Goal: Transaction & Acquisition: Purchase product/service

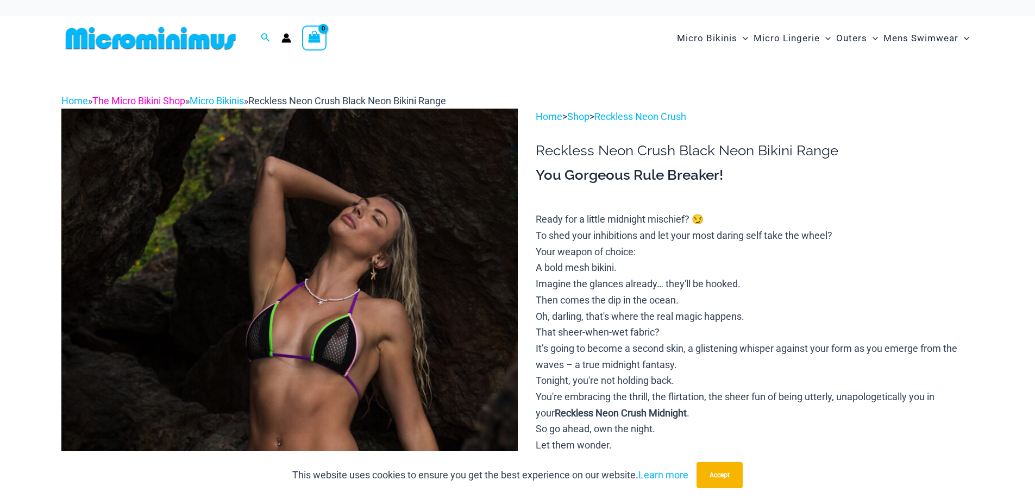
click at [172, 105] on link "The Micro Bikini Shop" at bounding box center [138, 100] width 93 height 11
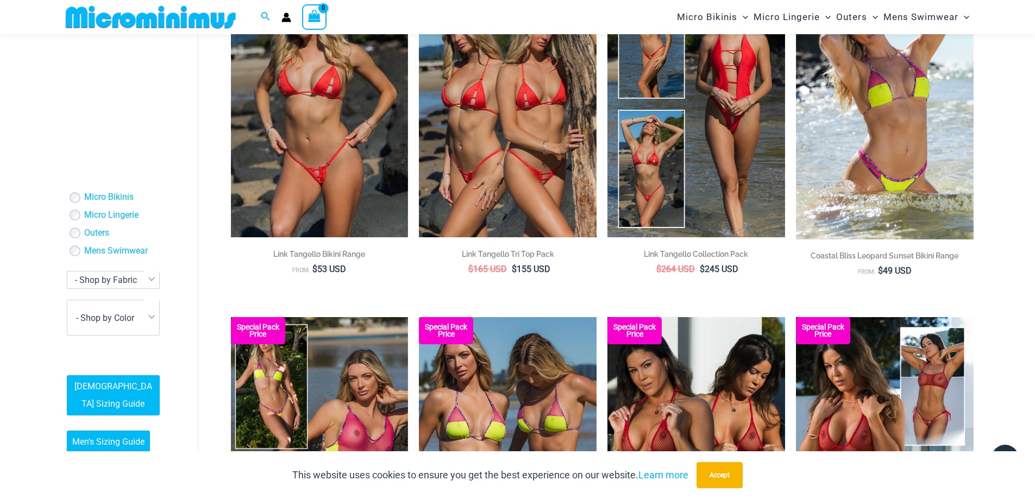
scroll to position [1223, 0]
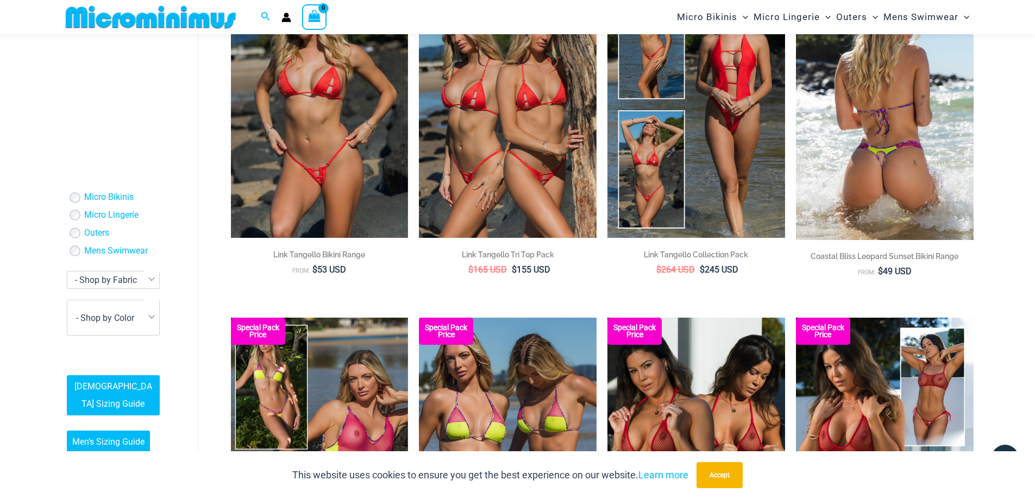
click at [862, 188] on img at bounding box center [885, 106] width 178 height 268
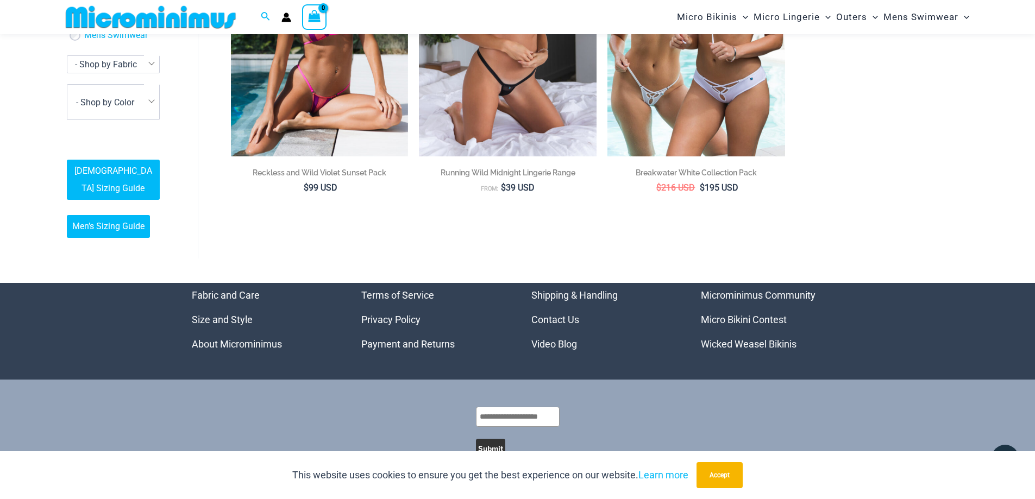
scroll to position [2712, 0]
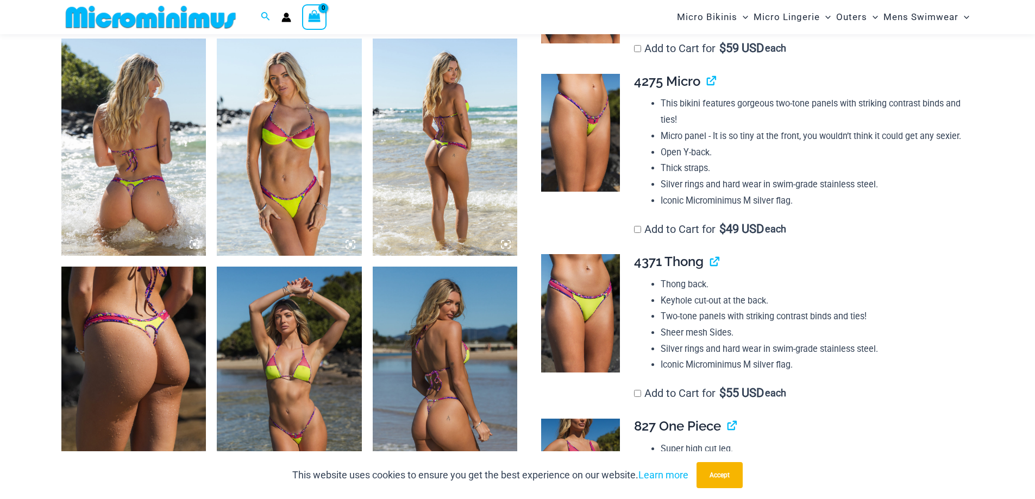
scroll to position [761, 0]
